Goal: Task Accomplishment & Management: Manage account settings

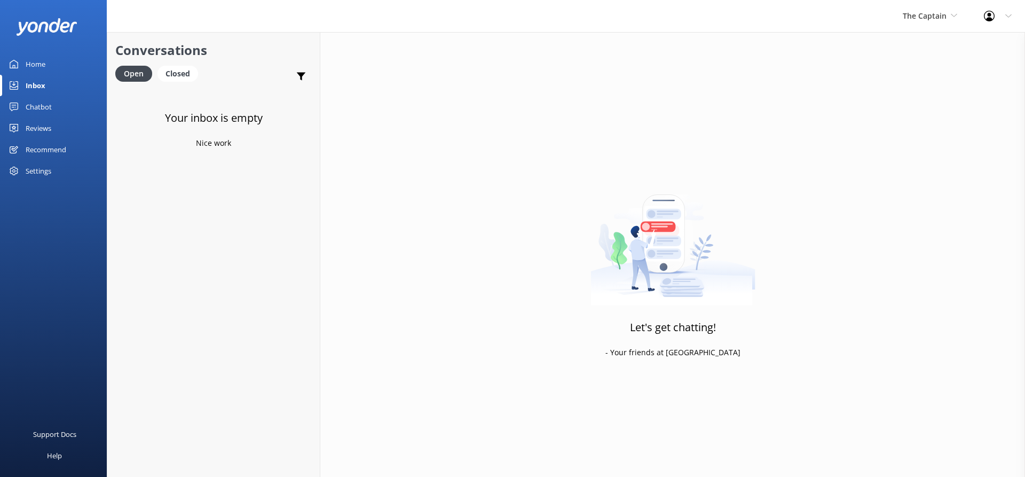
click at [45, 81] on link "Inbox" at bounding box center [53, 85] width 107 height 21
click at [43, 83] on div "Inbox" at bounding box center [36, 85] width 20 height 21
click at [140, 74] on div "Open" at bounding box center [133, 74] width 37 height 16
